Goal: Task Accomplishment & Management: Use online tool/utility

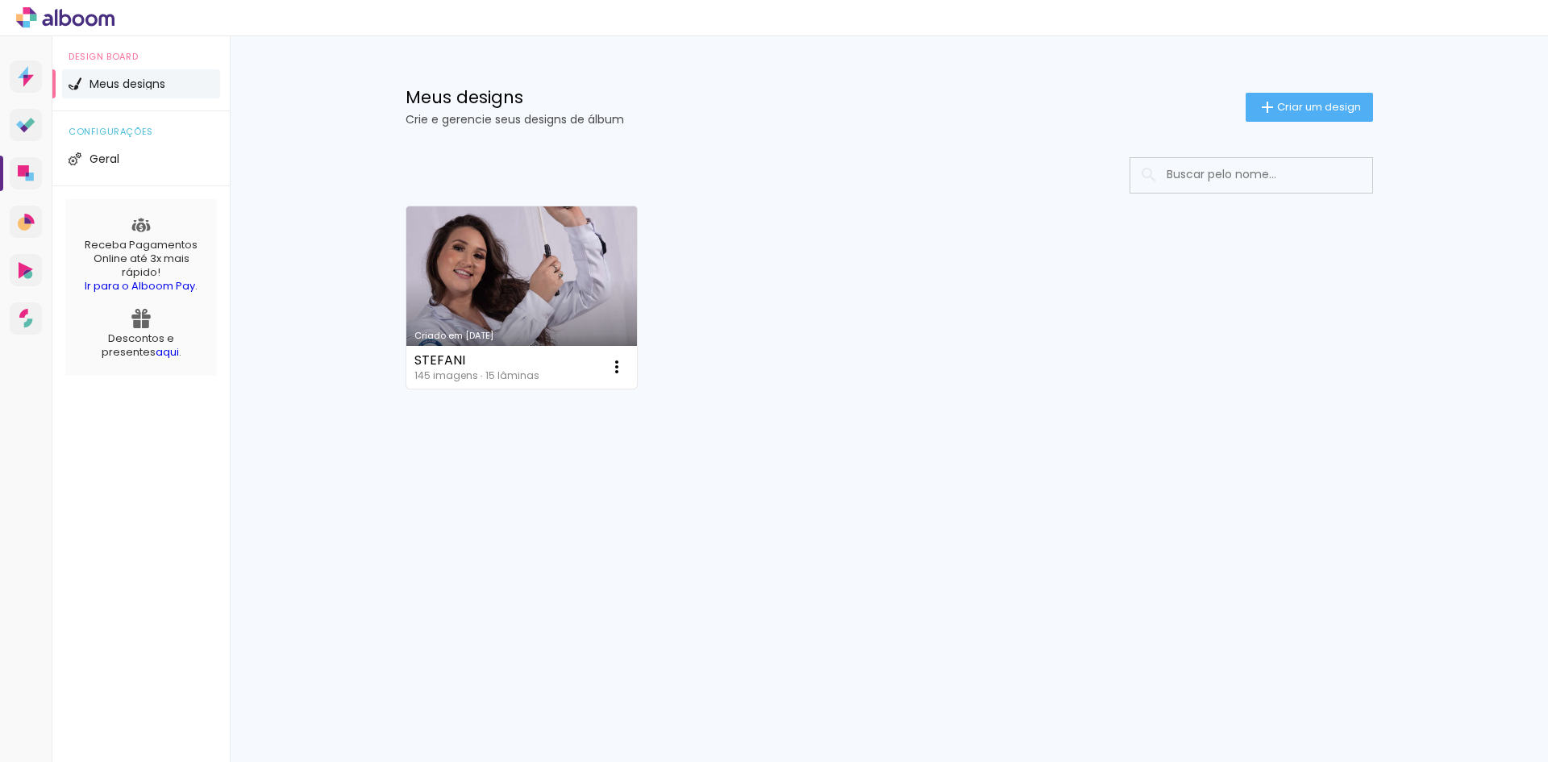
click at [451, 314] on link "Criado em [DATE]" at bounding box center [521, 297] width 231 height 182
